Goal: Task Accomplishment & Management: Manage account settings

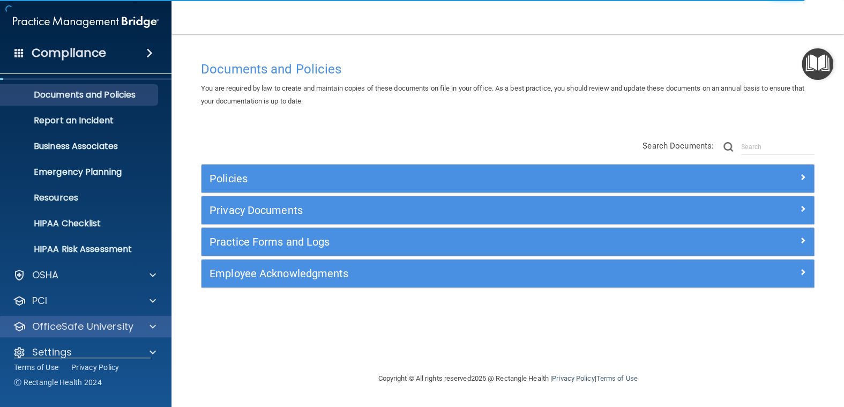
scroll to position [38, 0]
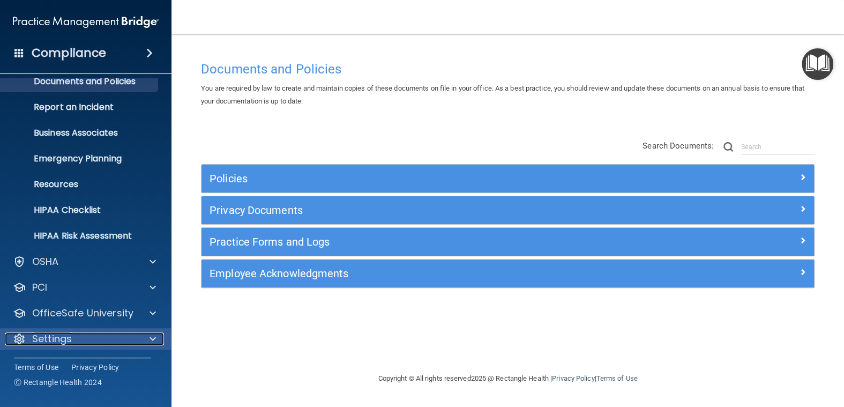
click at [154, 338] on span at bounding box center [152, 338] width 6 height 13
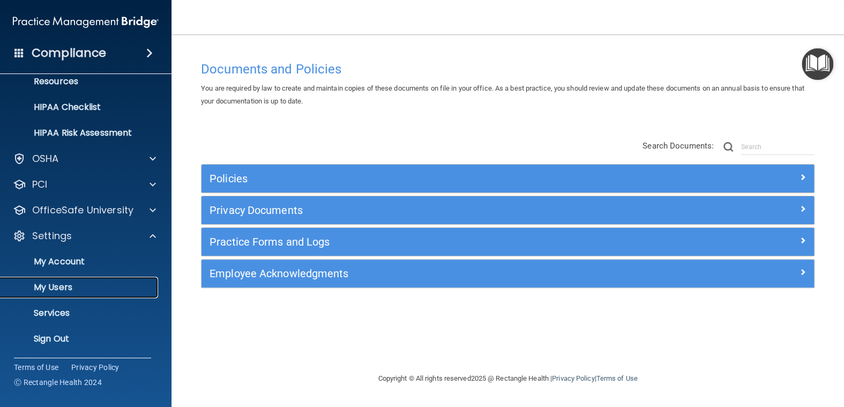
click at [53, 287] on p "My Users" at bounding box center [80, 287] width 146 height 11
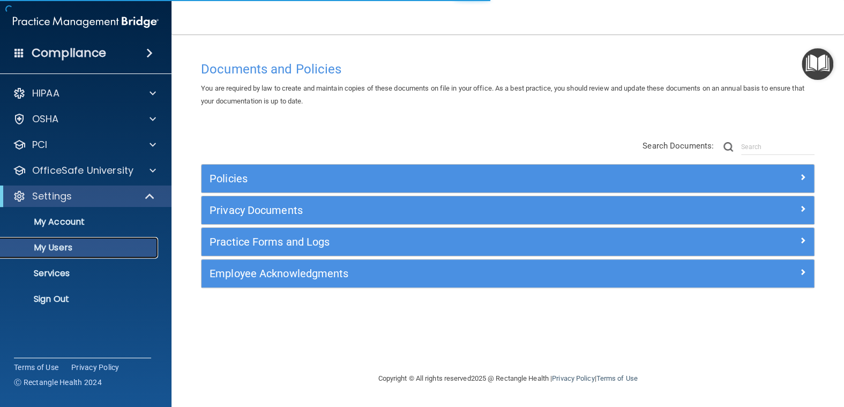
select select "20"
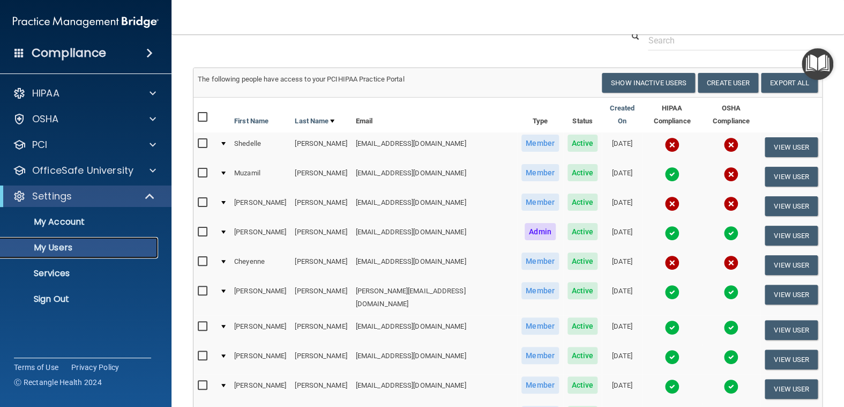
scroll to position [161, 0]
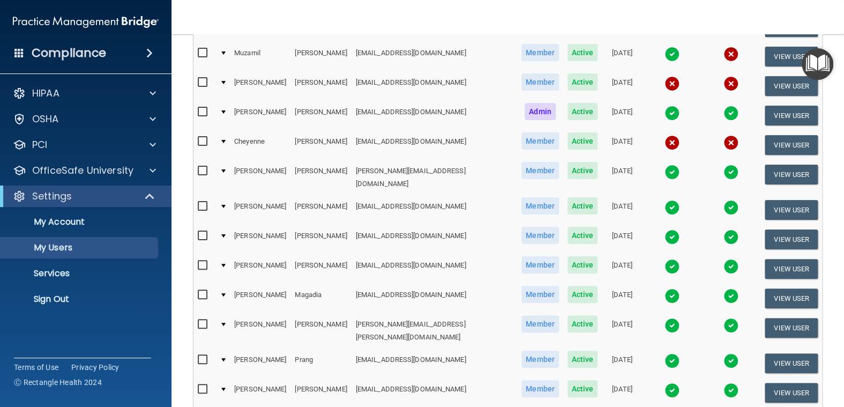
click at [203, 167] on input "checkbox" at bounding box center [204, 171] width 12 height 9
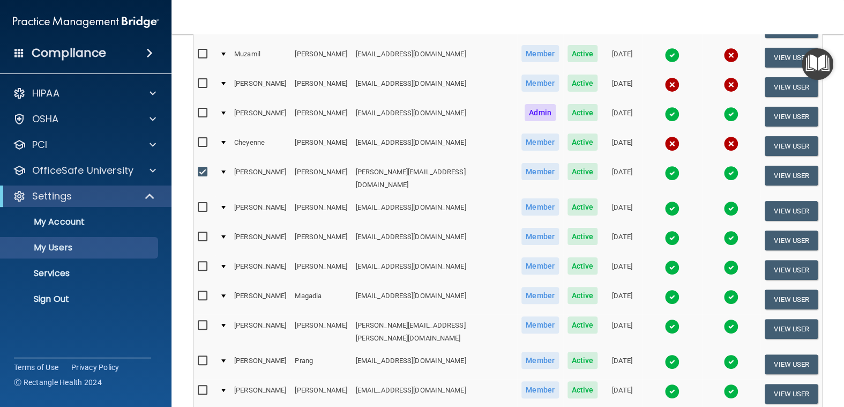
scroll to position [161, 0]
click at [203, 167] on input "checkbox" at bounding box center [204, 171] width 12 height 9
checkbox input "false"
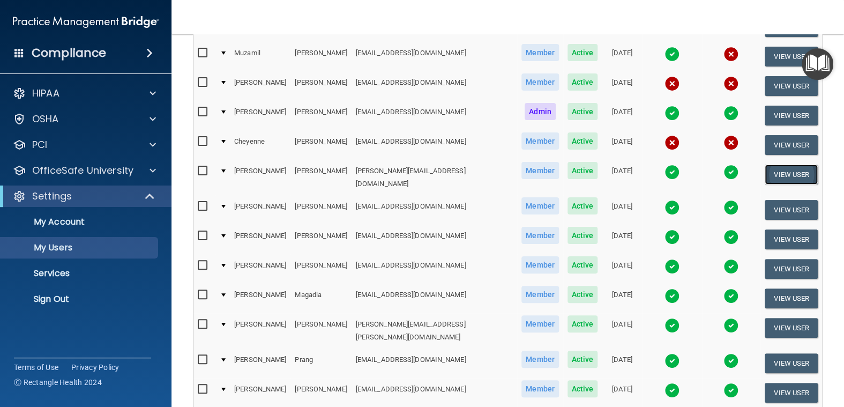
click at [789, 164] on button "View User" at bounding box center [791, 174] width 53 height 20
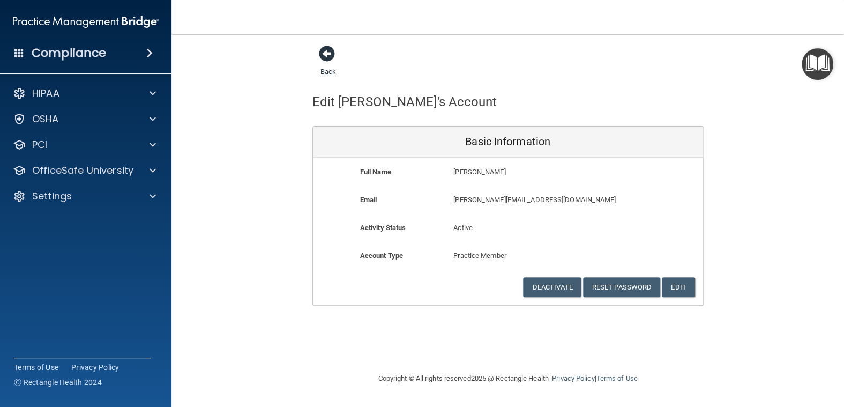
click at [331, 46] on span at bounding box center [327, 54] width 16 height 16
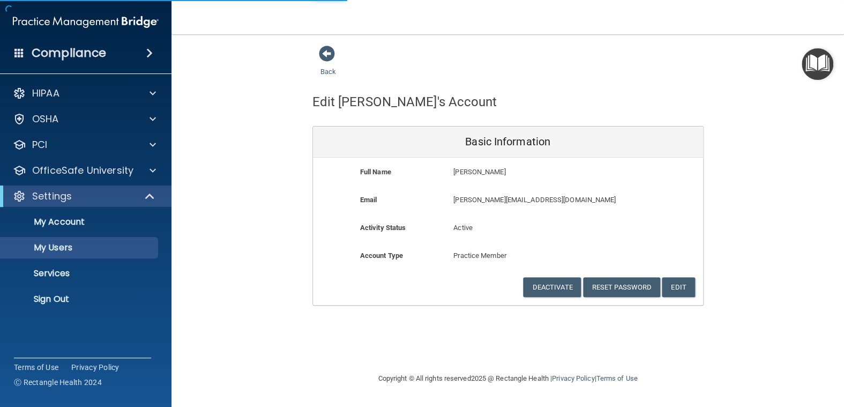
select select "20"
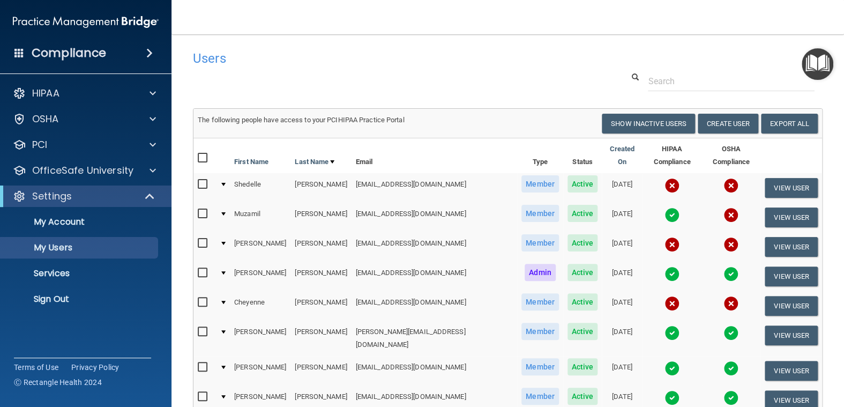
click at [203, 327] on input "checkbox" at bounding box center [204, 331] width 12 height 9
checkbox input "true"
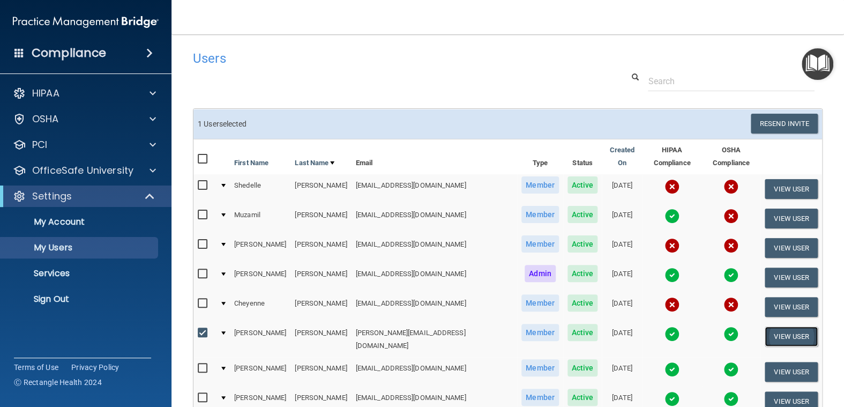
click at [780, 326] on button "View User" at bounding box center [791, 336] width 53 height 20
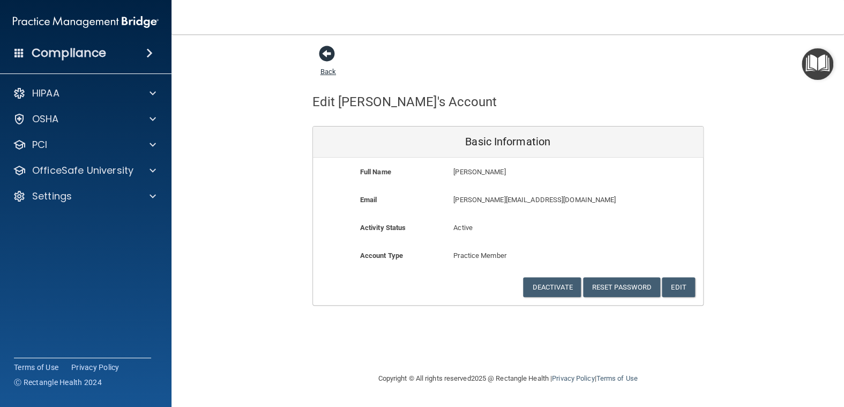
drag, startPoint x: 326, startPoint y: 52, endPoint x: 333, endPoint y: 62, distance: 12.2
click at [327, 52] on span at bounding box center [327, 54] width 16 height 16
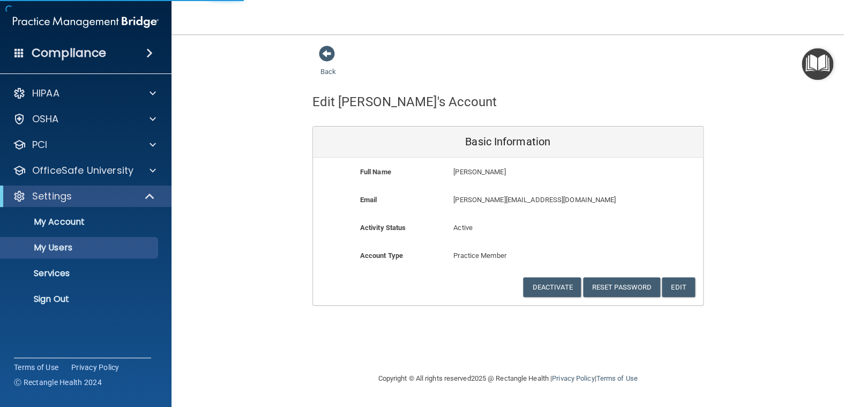
select select "20"
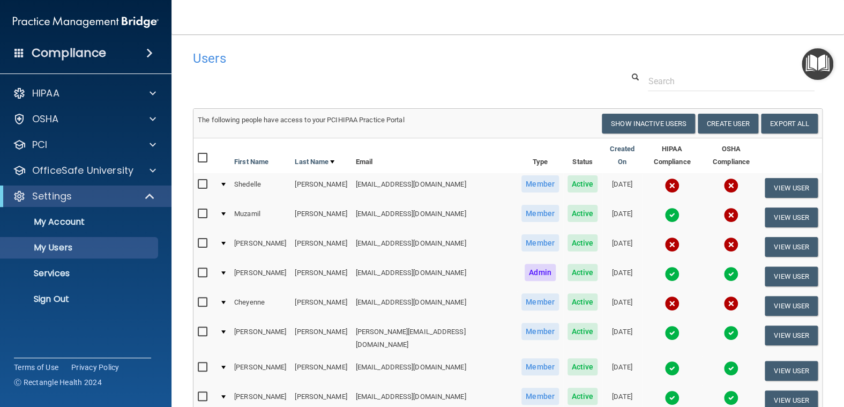
click at [664, 325] on img at bounding box center [671, 332] width 15 height 15
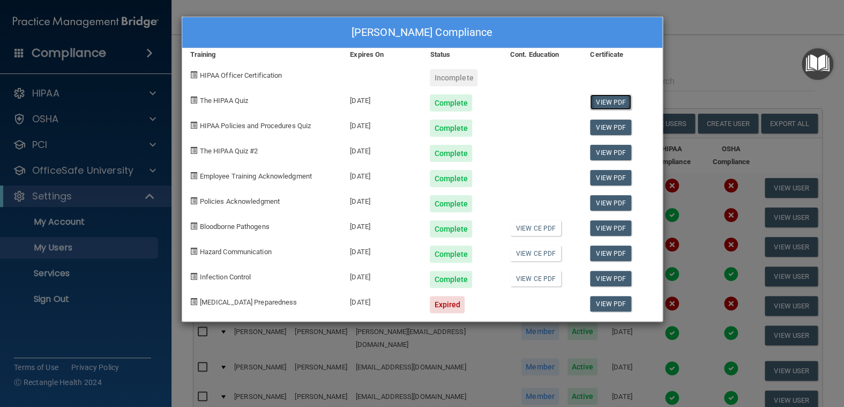
click at [596, 101] on link "View PDF" at bounding box center [610, 102] width 41 height 16
click at [612, 124] on link "View PDF" at bounding box center [610, 127] width 41 height 16
click at [612, 151] on link "View PDF" at bounding box center [610, 153] width 41 height 16
click at [616, 175] on link "View PDF" at bounding box center [610, 178] width 41 height 16
click at [604, 199] on link "View PDF" at bounding box center [610, 203] width 41 height 16
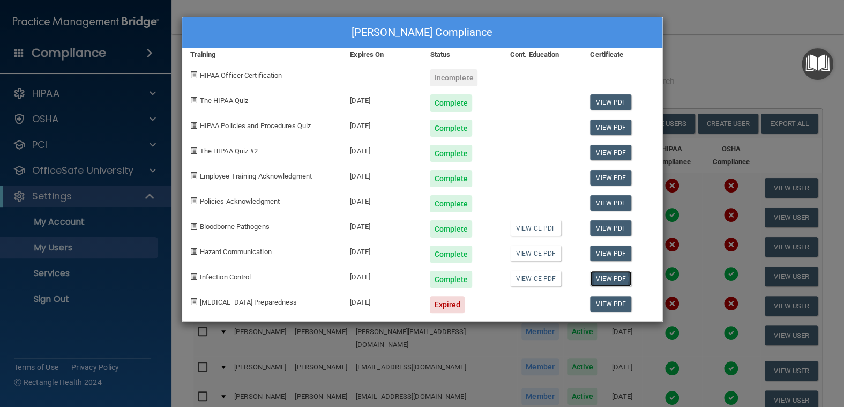
click at [605, 277] on link "View PDF" at bounding box center [610, 279] width 41 height 16
click at [617, 248] on link "View PDF" at bounding box center [610, 253] width 41 height 16
click at [617, 224] on link "View PDF" at bounding box center [610, 228] width 41 height 16
click at [604, 249] on link "View PDF" at bounding box center [610, 253] width 41 height 16
click at [714, 14] on div "[PERSON_NAME] Compliance Training Expires On Status Cont. Education Certificate…" at bounding box center [422, 203] width 844 height 407
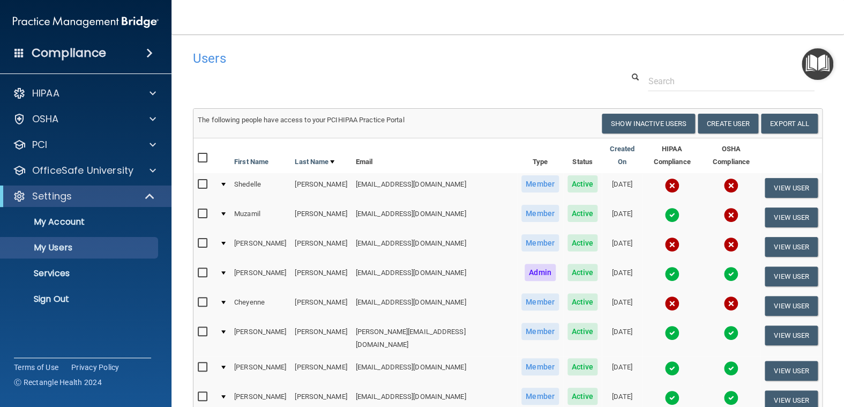
click at [664, 361] on img at bounding box center [671, 368] width 15 height 15
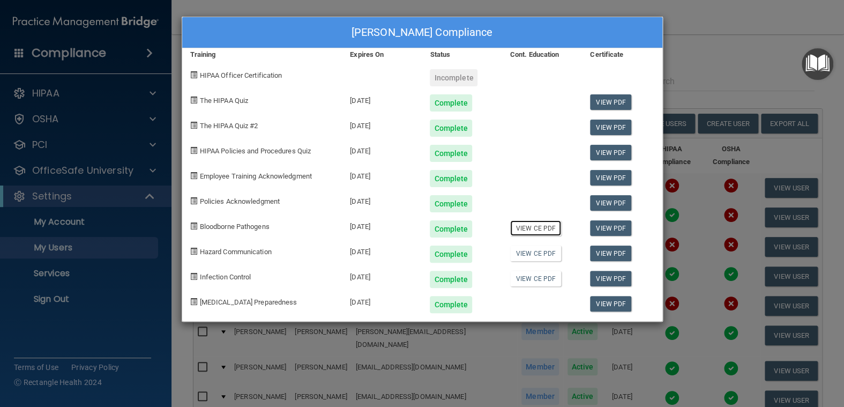
click at [536, 226] on link "View CE PDF" at bounding box center [535, 228] width 51 height 16
click at [615, 99] on link "View PDF" at bounding box center [610, 102] width 41 height 16
click at [612, 128] on link "View PDF" at bounding box center [610, 127] width 41 height 16
click at [618, 151] on link "View PDF" at bounding box center [610, 153] width 41 height 16
click at [611, 202] on link "View PDF" at bounding box center [610, 203] width 41 height 16
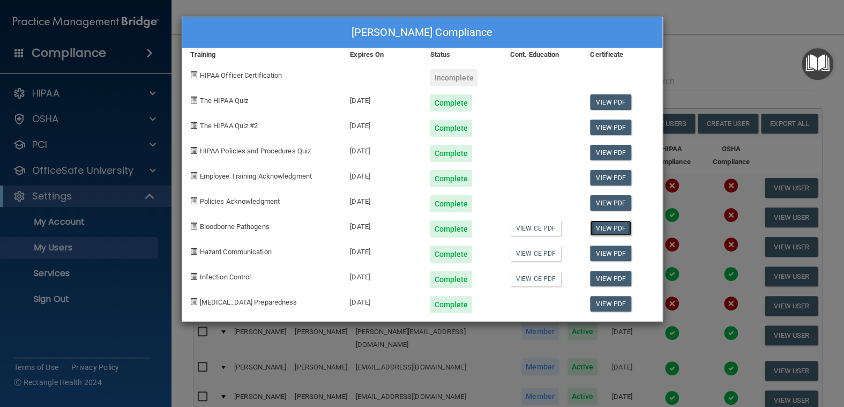
click at [603, 222] on link "View PDF" at bounding box center [610, 228] width 41 height 16
click at [618, 249] on link "View PDF" at bounding box center [610, 253] width 41 height 16
click at [605, 272] on link "View PDF" at bounding box center [610, 279] width 41 height 16
click at [693, 18] on div "[PERSON_NAME] Compliance Training Expires On Status Cont. Education Certificate…" at bounding box center [422, 203] width 844 height 407
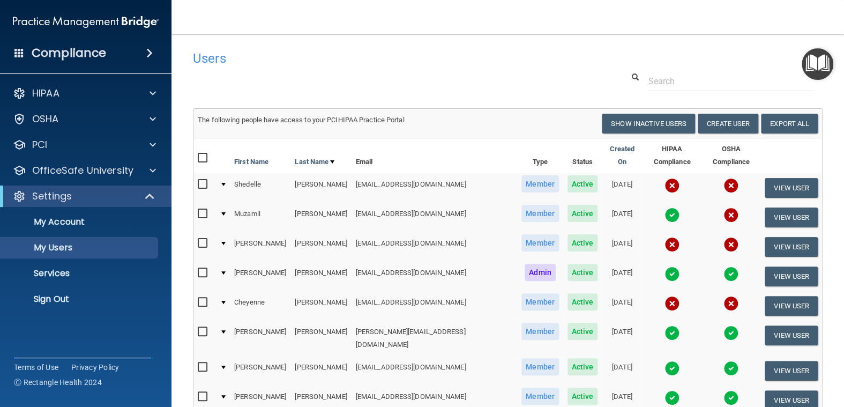
click at [664, 325] on img at bounding box center [671, 332] width 15 height 15
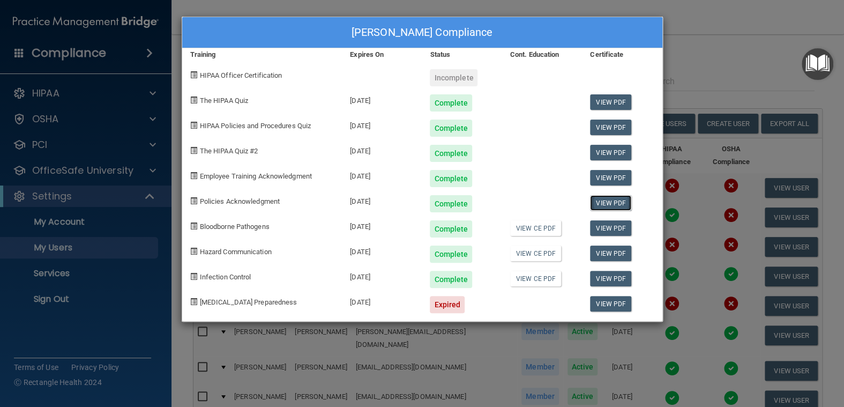
click at [603, 199] on link "View PDF" at bounding box center [610, 203] width 41 height 16
click at [696, 47] on div "[PERSON_NAME] Compliance Training Expires On Status Cont. Education Certificate…" at bounding box center [422, 203] width 844 height 407
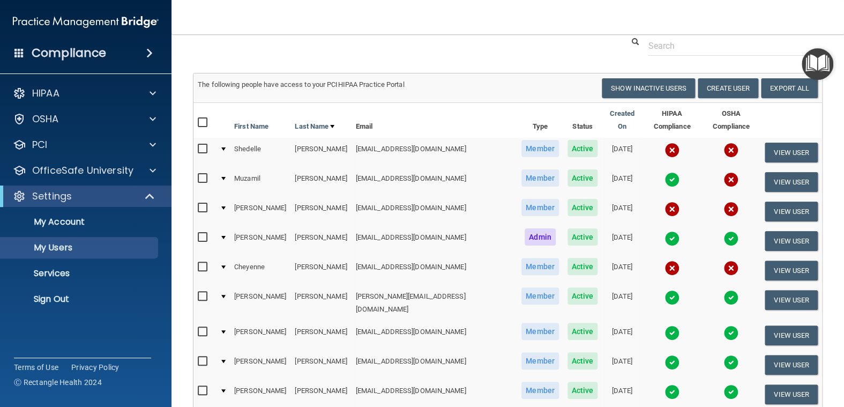
scroll to position [107, 0]
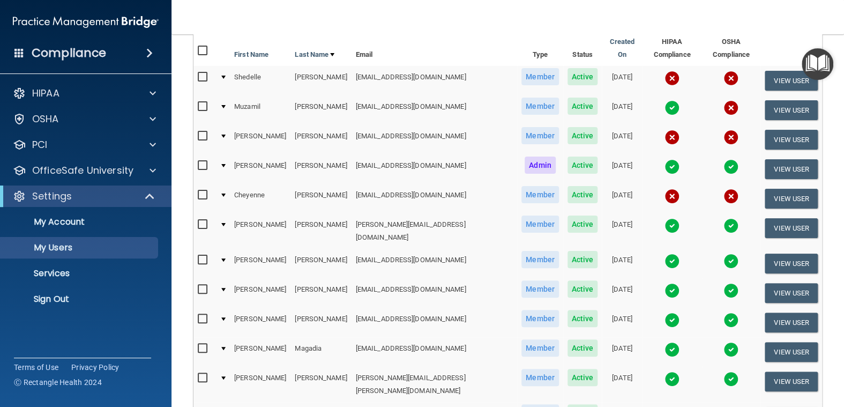
click at [664, 283] on img at bounding box center [671, 290] width 15 height 15
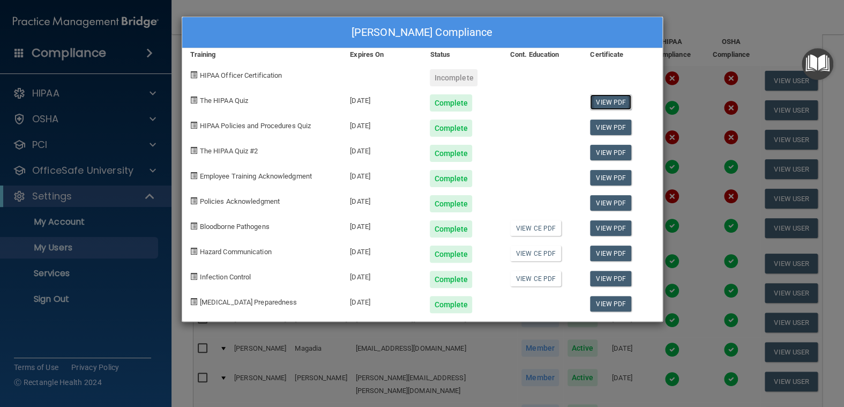
click at [616, 103] on link "View PDF" at bounding box center [610, 102] width 41 height 16
click at [606, 124] on link "View PDF" at bounding box center [610, 127] width 41 height 16
click at [608, 151] on link "View PDF" at bounding box center [610, 153] width 41 height 16
click at [604, 177] on link "View PDF" at bounding box center [610, 178] width 41 height 16
click at [604, 205] on link "View PDF" at bounding box center [610, 203] width 41 height 16
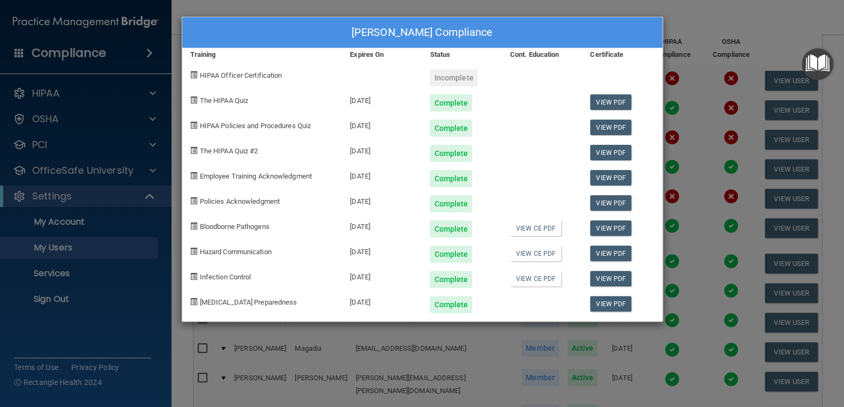
click at [675, 11] on div "[PERSON_NAME] Compliance Training Expires On Status Cont. Education Certificate…" at bounding box center [422, 203] width 844 height 407
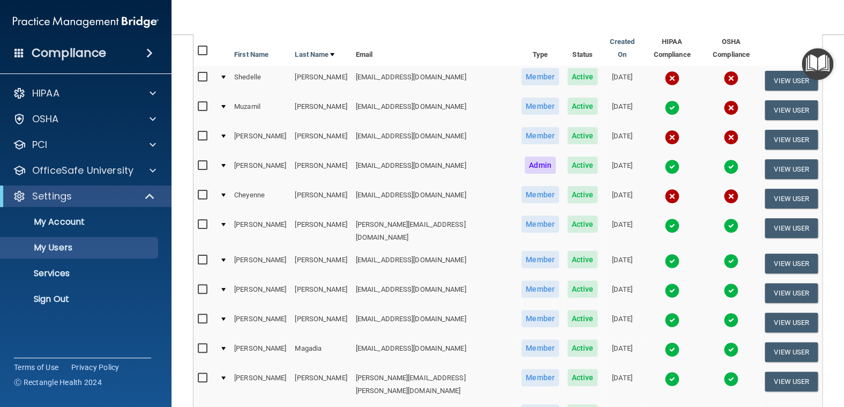
click at [664, 253] on img at bounding box center [671, 260] width 15 height 15
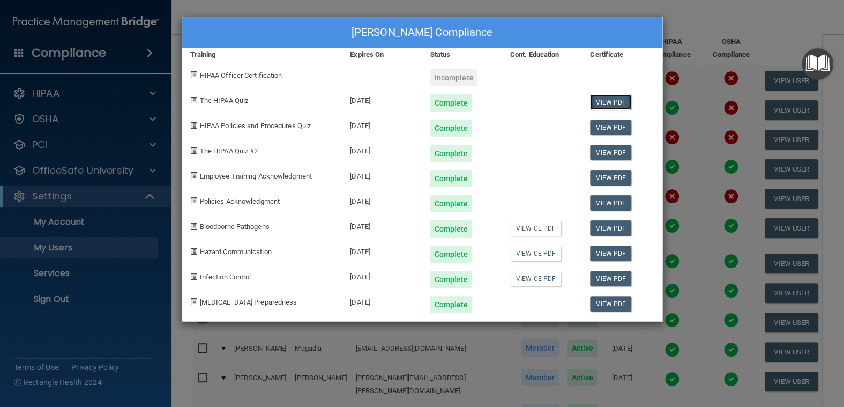
click at [612, 100] on link "View PDF" at bounding box center [610, 102] width 41 height 16
click at [619, 123] on link "View PDF" at bounding box center [610, 127] width 41 height 16
click at [615, 153] on link "View PDF" at bounding box center [610, 153] width 41 height 16
click at [606, 176] on link "View PDF" at bounding box center [610, 178] width 41 height 16
click at [702, 11] on div "[PERSON_NAME] Compliance Training Expires On Status Cont. Education Certificate…" at bounding box center [422, 203] width 844 height 407
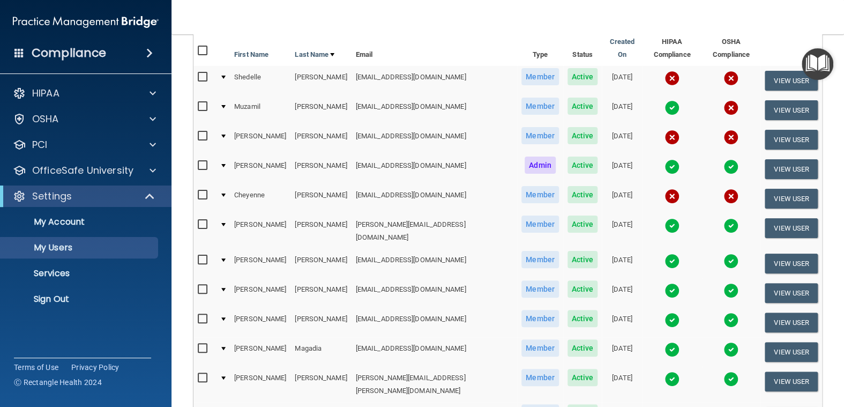
click at [664, 283] on img at bounding box center [671, 290] width 15 height 15
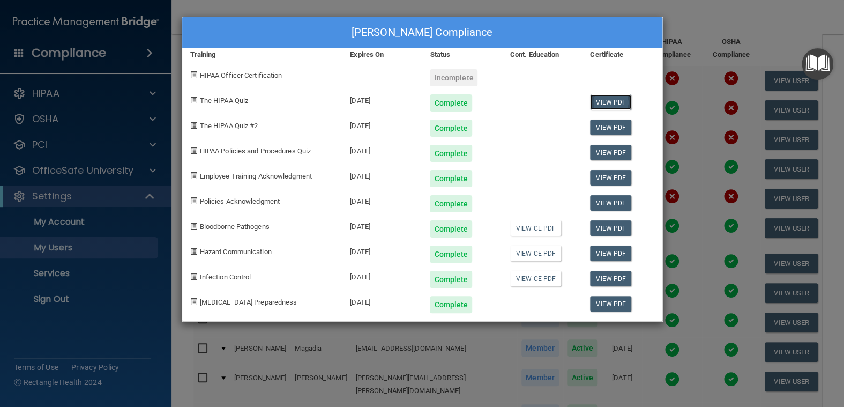
click at [608, 100] on link "View PDF" at bounding box center [610, 102] width 41 height 16
click at [611, 124] on link "View PDF" at bounding box center [610, 127] width 41 height 16
click at [611, 149] on link "View PDF" at bounding box center [610, 153] width 41 height 16
click at [603, 177] on link "View PDF" at bounding box center [610, 178] width 41 height 16
click at [608, 204] on link "View PDF" at bounding box center [610, 203] width 41 height 16
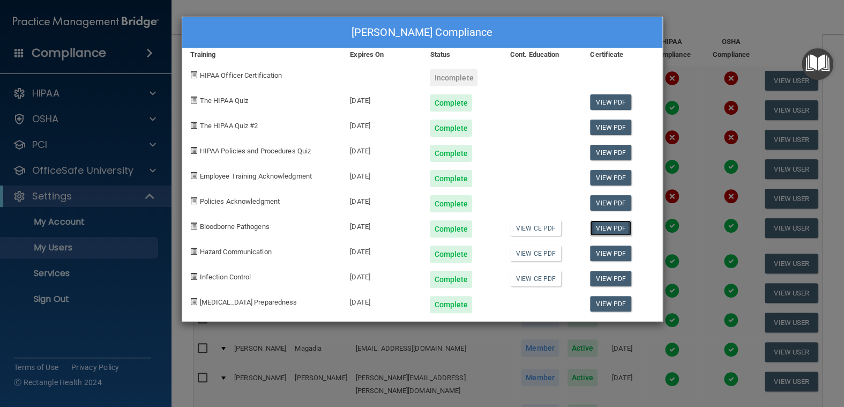
click at [612, 227] on link "View PDF" at bounding box center [610, 228] width 41 height 16
click at [600, 251] on link "View PDF" at bounding box center [610, 253] width 41 height 16
click at [613, 279] on link "View PDF" at bounding box center [610, 279] width 41 height 16
click at [690, 13] on div "[PERSON_NAME] Compliance Training Expires On Status Cont. Education Certificate…" at bounding box center [422, 203] width 844 height 407
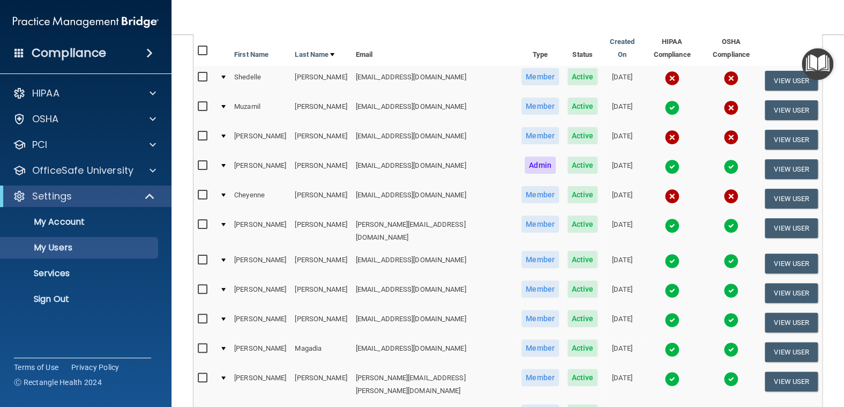
click at [664, 312] on img at bounding box center [671, 319] width 15 height 15
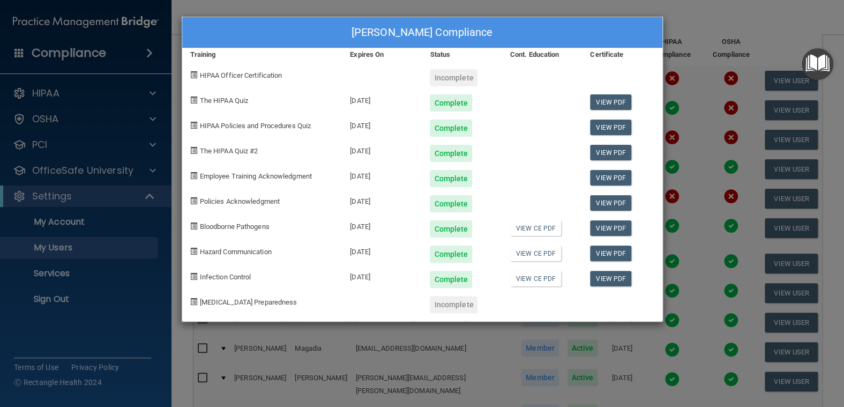
click at [714, 20] on div "[PERSON_NAME] Compliance Training Expires On Status Cont. Education Certificate…" at bounding box center [422, 203] width 844 height 407
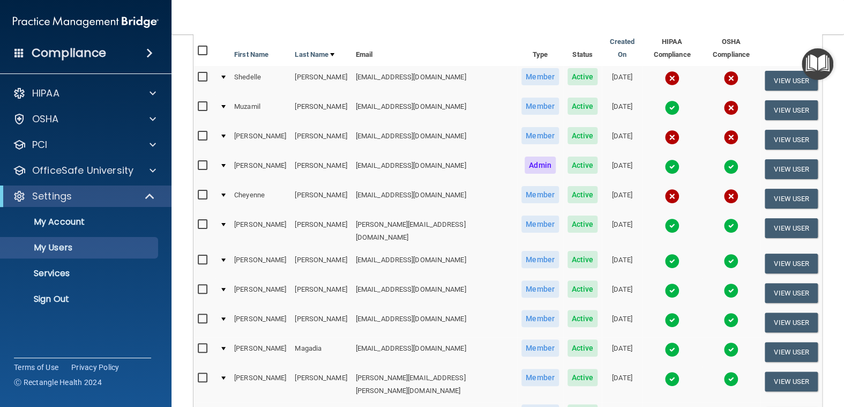
click at [664, 312] on img at bounding box center [671, 319] width 15 height 15
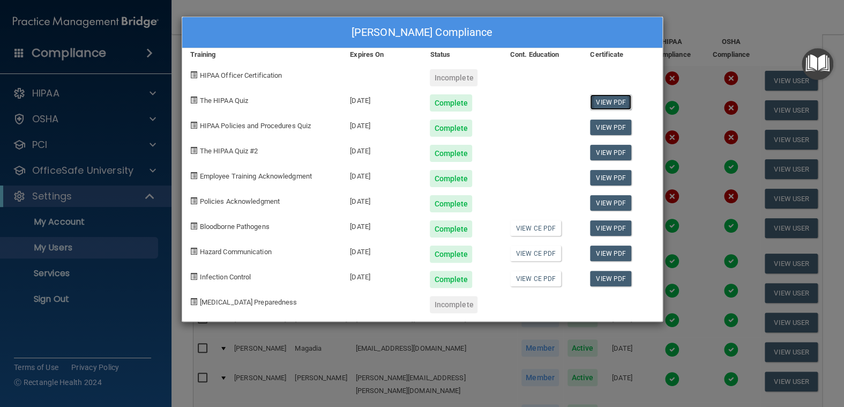
click at [619, 99] on link "View PDF" at bounding box center [610, 102] width 41 height 16
click at [606, 126] on link "View PDF" at bounding box center [610, 127] width 41 height 16
click at [611, 153] on link "View PDF" at bounding box center [610, 153] width 41 height 16
click at [613, 177] on link "View PDF" at bounding box center [610, 178] width 41 height 16
click at [603, 200] on link "View PDF" at bounding box center [610, 203] width 41 height 16
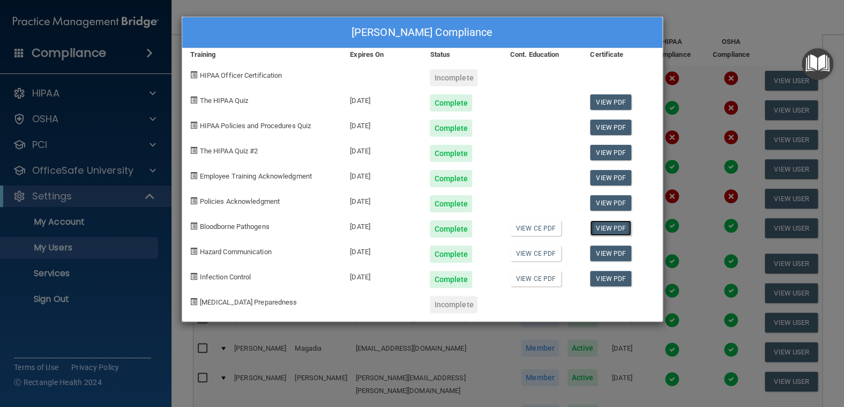
click at [609, 228] on link "View PDF" at bounding box center [610, 228] width 41 height 16
click at [597, 248] on link "View PDF" at bounding box center [610, 253] width 41 height 16
click at [610, 273] on link "View PDF" at bounding box center [610, 279] width 41 height 16
click at [699, 10] on div "[PERSON_NAME] Compliance Training Expires On Status Cont. Education Certificate…" at bounding box center [422, 203] width 844 height 407
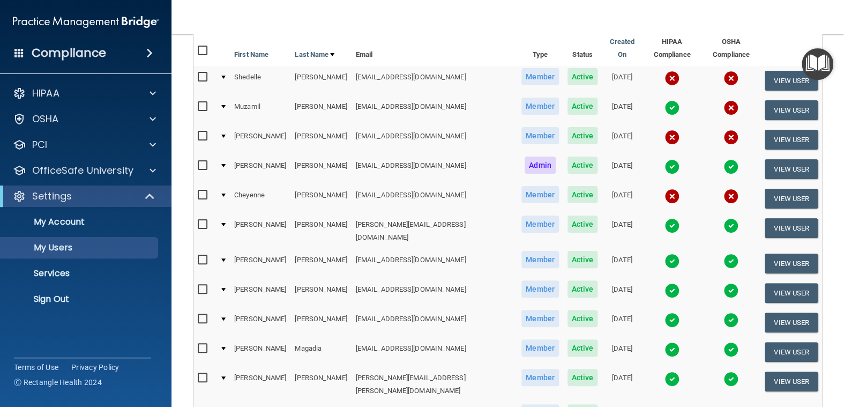
click at [664, 218] on img at bounding box center [671, 225] width 15 height 15
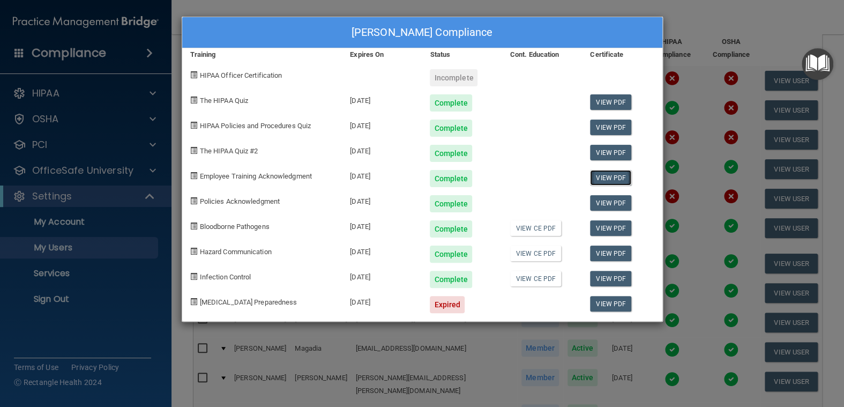
click at [609, 175] on link "View PDF" at bounding box center [610, 178] width 41 height 16
click at [702, 21] on div "[PERSON_NAME] Compliance Training Expires On Status Cont. Education Certificate…" at bounding box center [422, 203] width 844 height 407
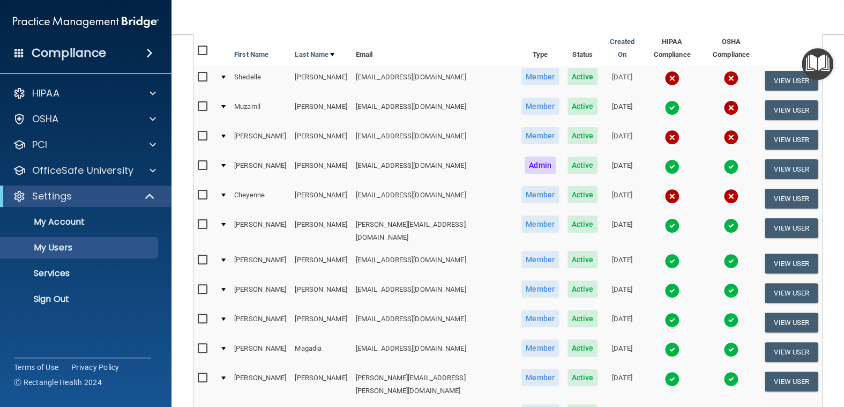
click at [664, 342] on img at bounding box center [671, 349] width 15 height 15
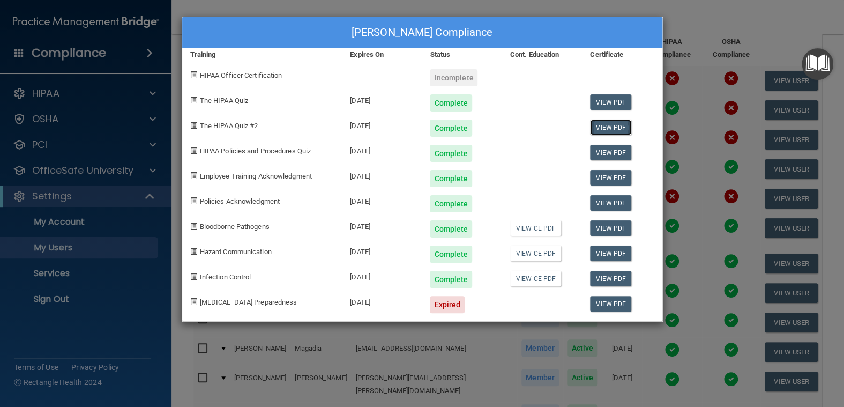
click at [609, 125] on link "View PDF" at bounding box center [610, 127] width 41 height 16
click at [615, 147] on link "View PDF" at bounding box center [610, 153] width 41 height 16
click at [608, 173] on link "View PDF" at bounding box center [610, 178] width 41 height 16
click at [610, 248] on link "View PDF" at bounding box center [610, 253] width 41 height 16
click at [619, 228] on link "View PDF" at bounding box center [610, 228] width 41 height 16
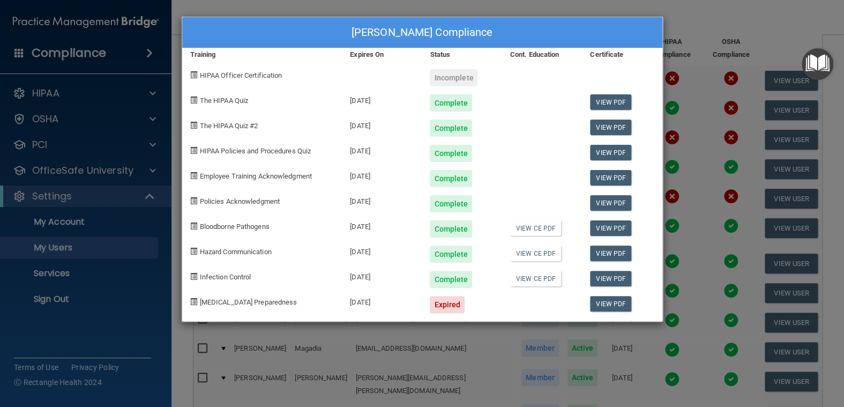
click at [754, 15] on div "[PERSON_NAME] Compliance Training Expires On Status Cont. Education Certificate…" at bounding box center [422, 203] width 844 height 407
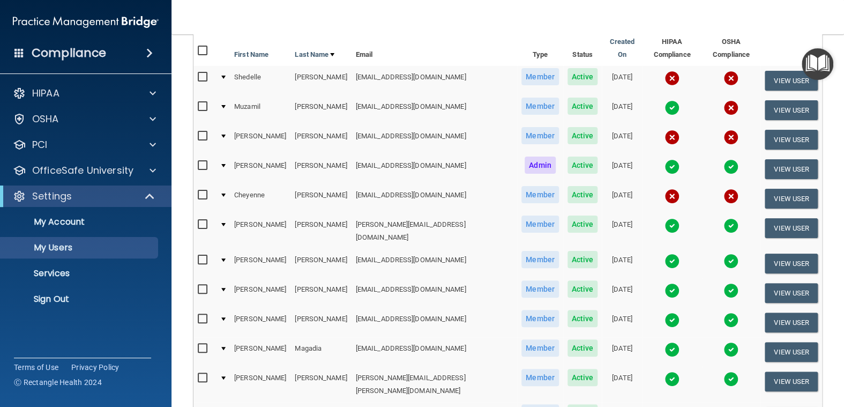
click at [664, 342] on img at bounding box center [671, 349] width 15 height 15
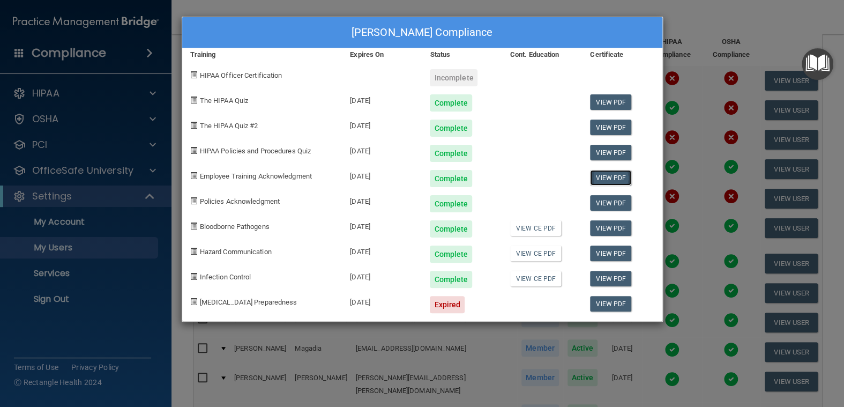
click at [598, 178] on link "View PDF" at bounding box center [610, 178] width 41 height 16
click at [612, 200] on link "View PDF" at bounding box center [610, 203] width 41 height 16
click at [708, 23] on div "[PERSON_NAME] Compliance Training Expires On Status Cont. Education Certificate…" at bounding box center [422, 203] width 844 height 407
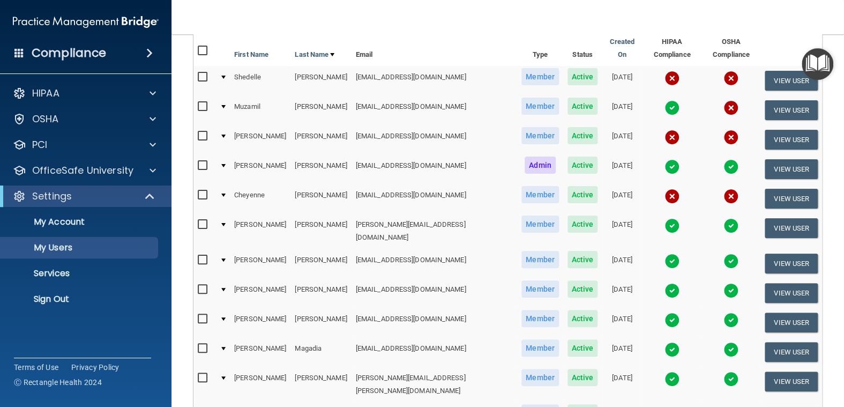
click at [664, 100] on img at bounding box center [671, 107] width 15 height 15
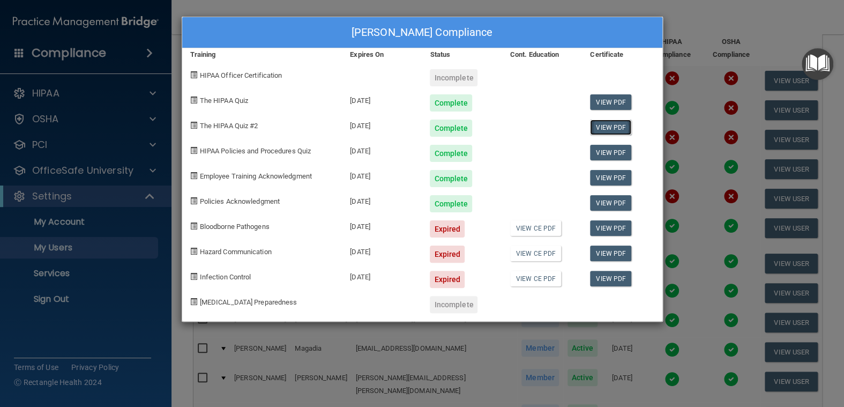
click at [619, 126] on link "View PDF" at bounding box center [610, 127] width 41 height 16
click at [613, 152] on link "View PDF" at bounding box center [610, 153] width 41 height 16
click at [620, 151] on link "View PDF" at bounding box center [610, 153] width 41 height 16
click at [620, 176] on link "View PDF" at bounding box center [610, 178] width 41 height 16
click at [611, 201] on link "View PDF" at bounding box center [610, 203] width 41 height 16
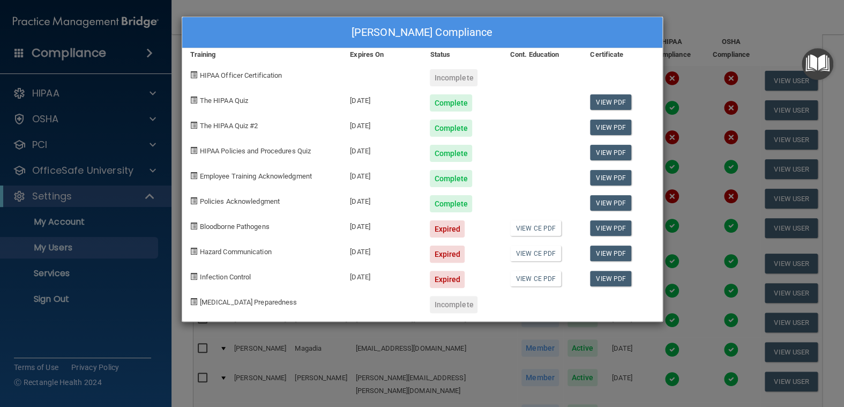
click at [721, 18] on div "[PERSON_NAME] Compliance Training Expires On Status Cont. Education Certificate…" at bounding box center [422, 203] width 844 height 407
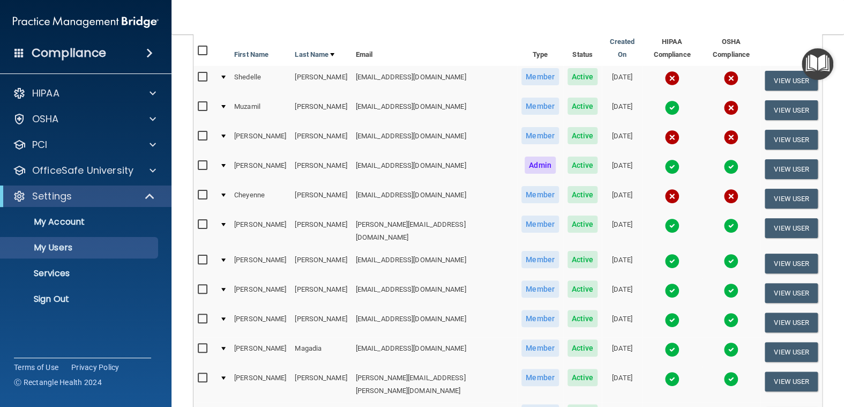
click at [664, 371] on img at bounding box center [671, 378] width 15 height 15
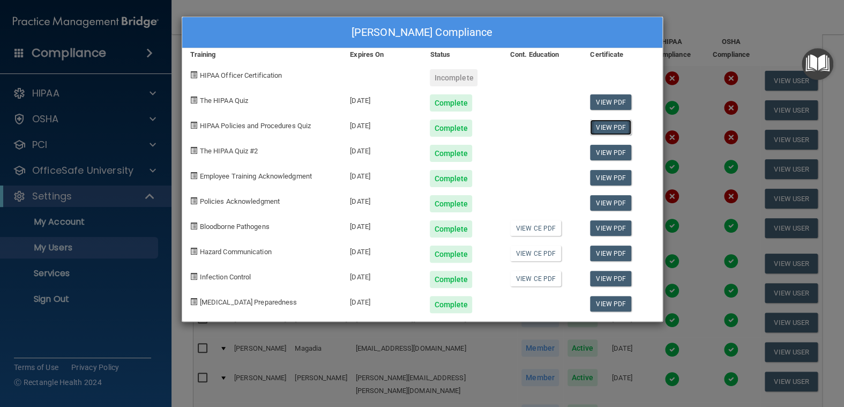
click at [608, 124] on link "View PDF" at bounding box center [610, 127] width 41 height 16
click at [614, 102] on link "View PDF" at bounding box center [610, 102] width 41 height 16
click at [611, 126] on link "View PDF" at bounding box center [610, 127] width 41 height 16
click at [620, 151] on link "View PDF" at bounding box center [610, 153] width 41 height 16
click at [617, 200] on link "View PDF" at bounding box center [610, 203] width 41 height 16
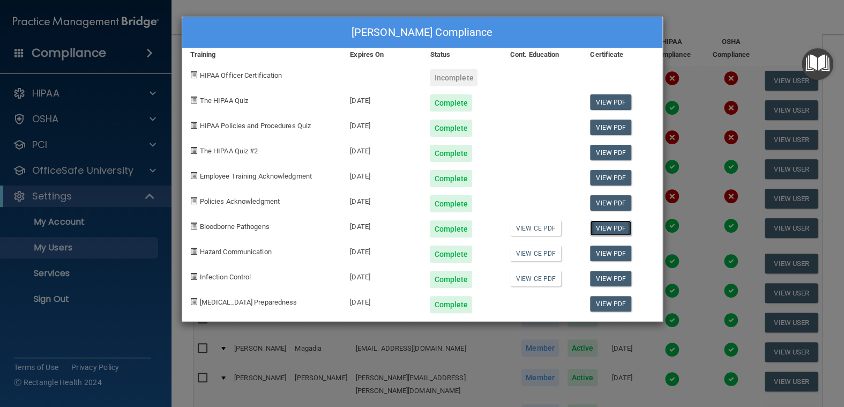
click at [604, 226] on link "View PDF" at bounding box center [610, 228] width 41 height 16
click at [613, 250] on link "View PDF" at bounding box center [610, 253] width 41 height 16
click at [725, 4] on div "[PERSON_NAME] Compliance Training Expires On Status Cont. Education Certificate…" at bounding box center [422, 203] width 844 height 407
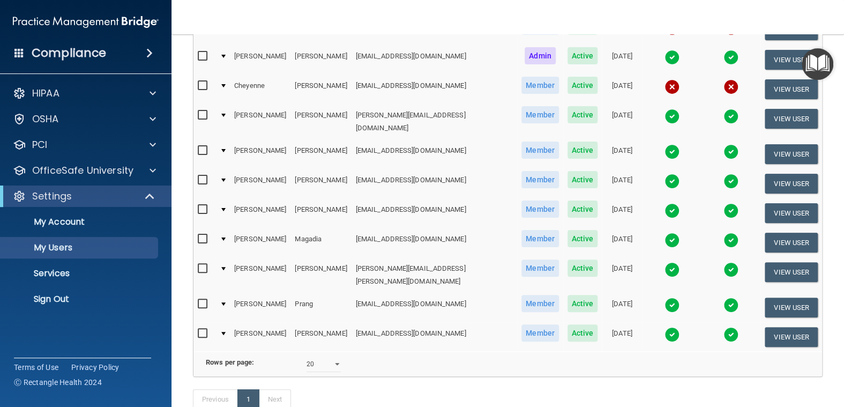
scroll to position [268, 0]
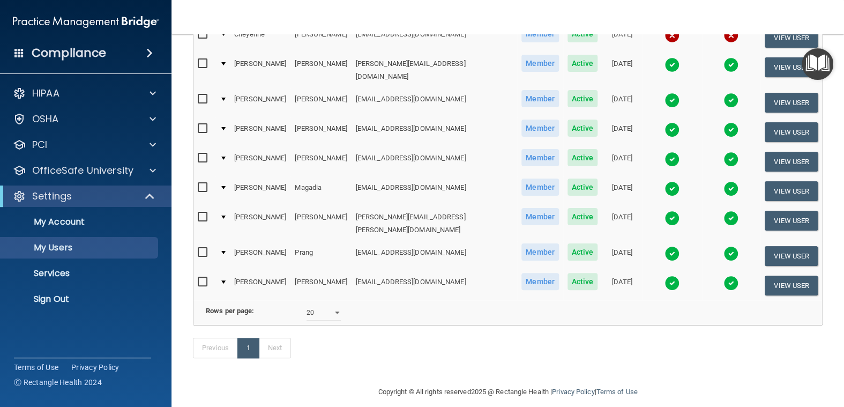
click at [664, 275] on img at bounding box center [671, 282] width 15 height 15
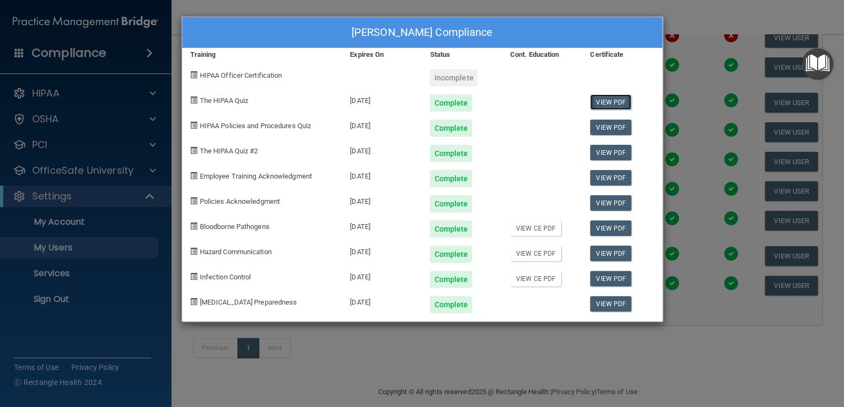
click at [611, 99] on link "View PDF" at bounding box center [610, 102] width 41 height 16
click at [604, 123] on link "View PDF" at bounding box center [610, 127] width 41 height 16
click at [618, 151] on link "View PDF" at bounding box center [610, 153] width 41 height 16
click at [611, 174] on link "View PDF" at bounding box center [610, 178] width 41 height 16
click at [611, 227] on link "View PDF" at bounding box center [610, 228] width 41 height 16
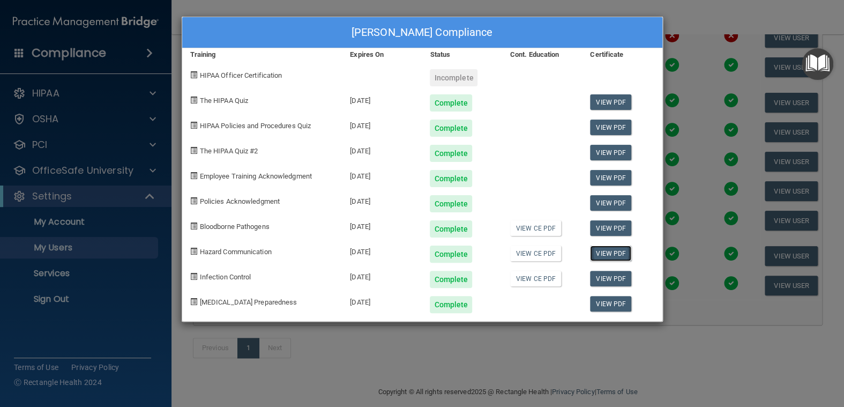
click at [603, 254] on link "View PDF" at bounding box center [610, 253] width 41 height 16
click at [601, 277] on link "View PDF" at bounding box center [610, 279] width 41 height 16
click at [692, 4] on div "[PERSON_NAME] Compliance Training Expires On Status Cont. Education Certificate…" at bounding box center [422, 203] width 844 height 407
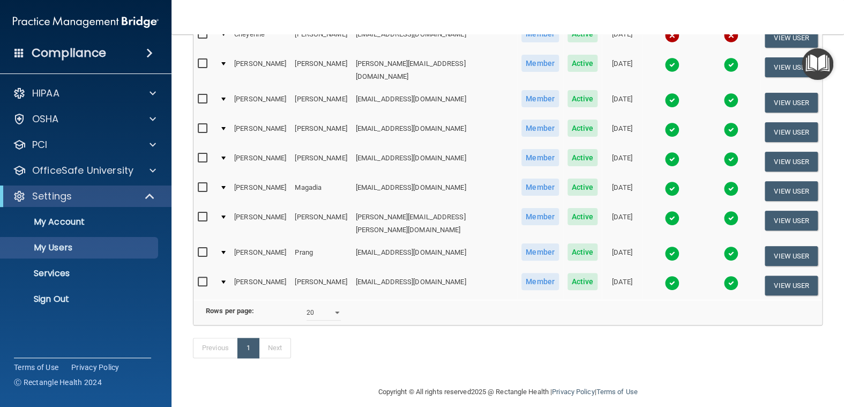
click at [664, 246] on img at bounding box center [671, 253] width 15 height 15
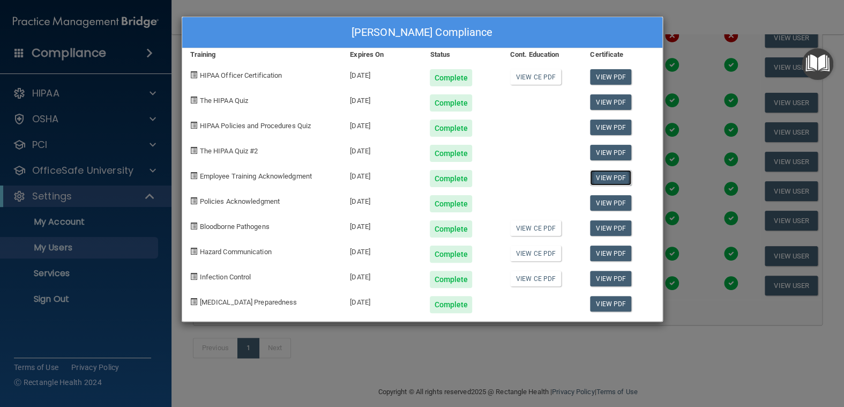
click at [613, 175] on link "View PDF" at bounding box center [610, 178] width 41 height 16
click at [611, 198] on link "View PDF" at bounding box center [610, 203] width 41 height 16
click at [718, 12] on div "[PERSON_NAME] Compliance Training Expires On Status Cont. Education Certificate…" at bounding box center [422, 203] width 844 height 407
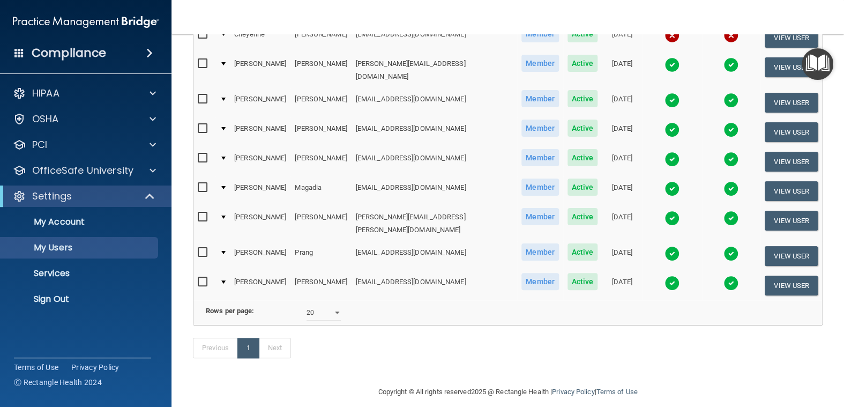
click at [664, 246] on img at bounding box center [671, 253] width 15 height 15
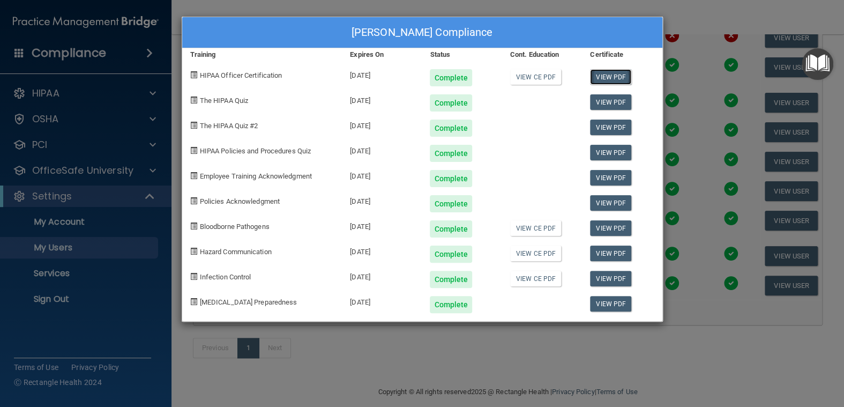
click at [605, 77] on link "View PDF" at bounding box center [610, 77] width 41 height 16
click at [607, 99] on link "View PDF" at bounding box center [610, 102] width 41 height 16
click at [604, 126] on link "View PDF" at bounding box center [610, 127] width 41 height 16
click at [609, 154] on link "View PDF" at bounding box center [610, 153] width 41 height 16
click at [611, 176] on link "View PDF" at bounding box center [610, 178] width 41 height 16
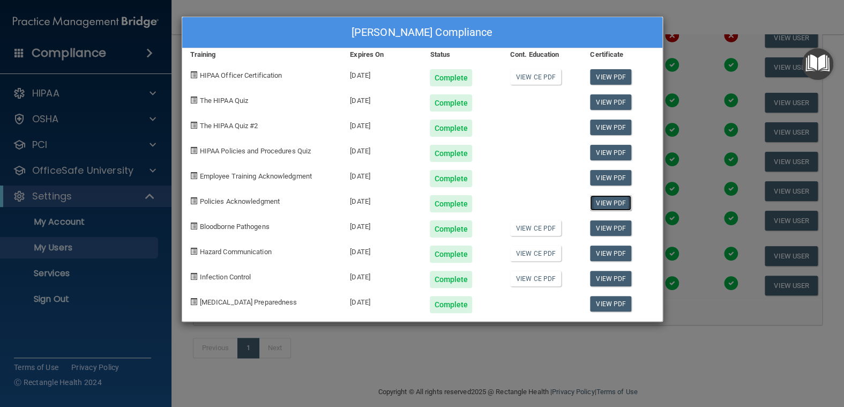
click at [616, 203] on link "View PDF" at bounding box center [610, 203] width 41 height 16
click at [615, 252] on link "View PDF" at bounding box center [610, 253] width 41 height 16
click at [613, 226] on link "View PDF" at bounding box center [610, 228] width 41 height 16
click at [723, 9] on div "[PERSON_NAME] Compliance Training Expires On Status Cont. Education Certificate…" at bounding box center [422, 203] width 844 height 407
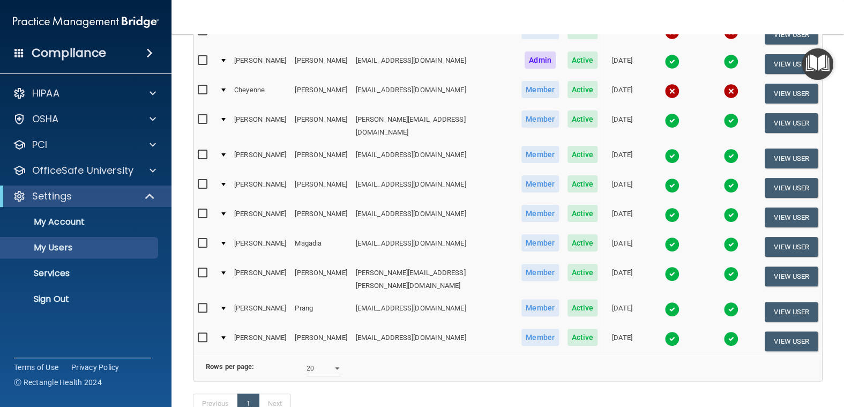
scroll to position [161, 0]
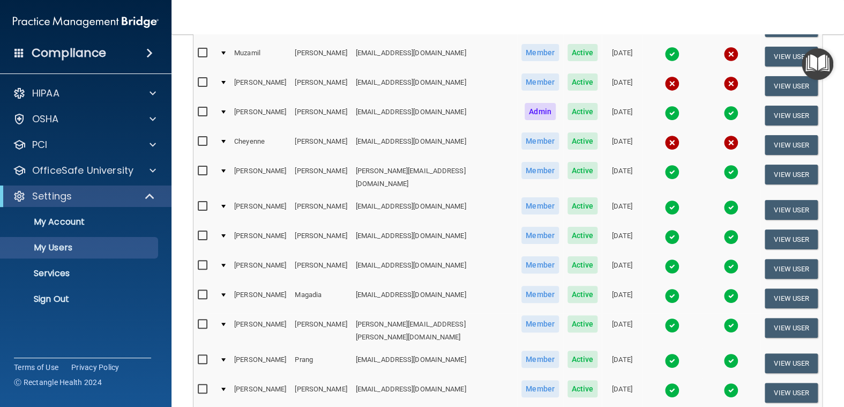
click at [200, 137] on input "checkbox" at bounding box center [204, 141] width 12 height 9
checkbox input "true"
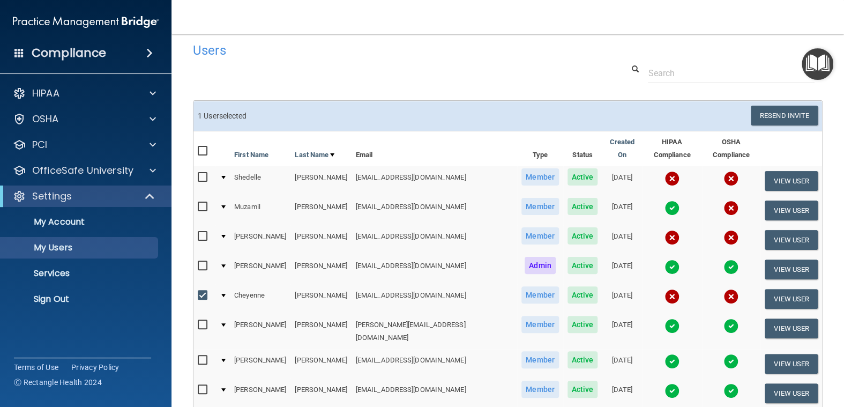
scroll to position [0, 0]
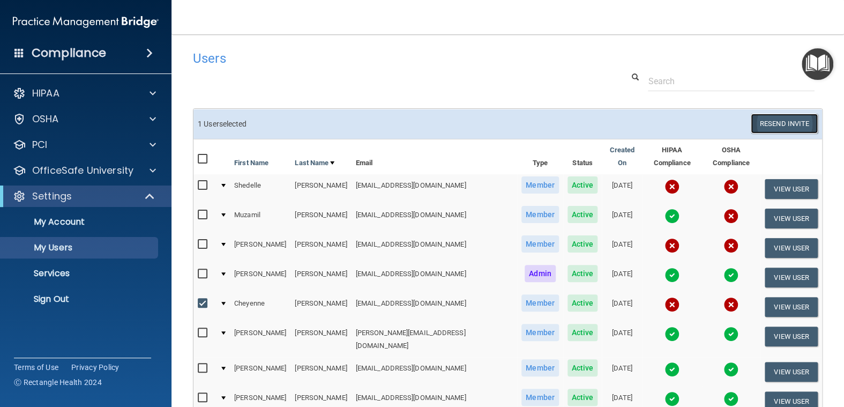
click at [773, 122] on button "Resend Invite" at bounding box center [784, 124] width 67 height 20
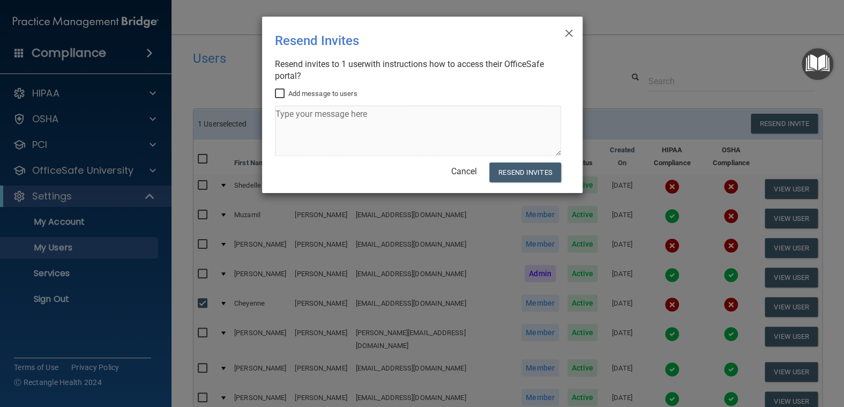
click at [283, 93] on input "Add message to users" at bounding box center [281, 93] width 12 height 9
checkbox input "true"
click at [280, 114] on textarea at bounding box center [418, 131] width 286 height 50
type textarea "Please let me know whether you have received it"
click at [535, 170] on button "Resend Invites" at bounding box center [524, 172] width 71 height 20
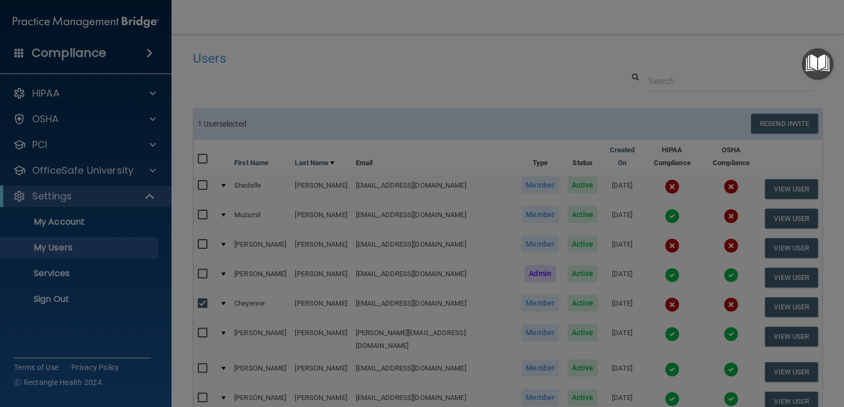
click at [506, 173] on div "× Close Resend Invites There was an error while sending the invitations ... Res…" at bounding box center [422, 203] width 844 height 407
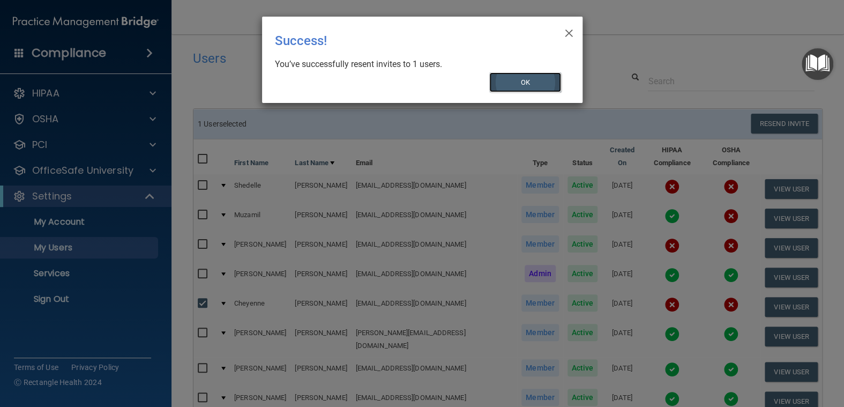
click at [544, 81] on button "OK" at bounding box center [525, 82] width 72 height 20
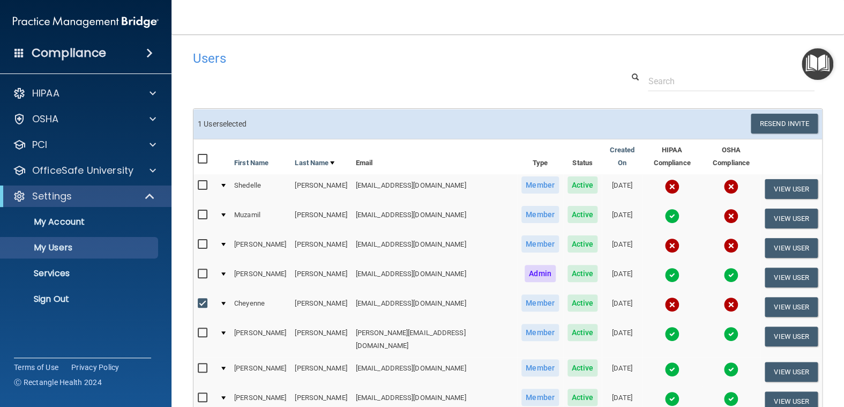
click at [519, 73] on div at bounding box center [508, 81] width 646 height 20
